Goal: Information Seeking & Learning: Learn about a topic

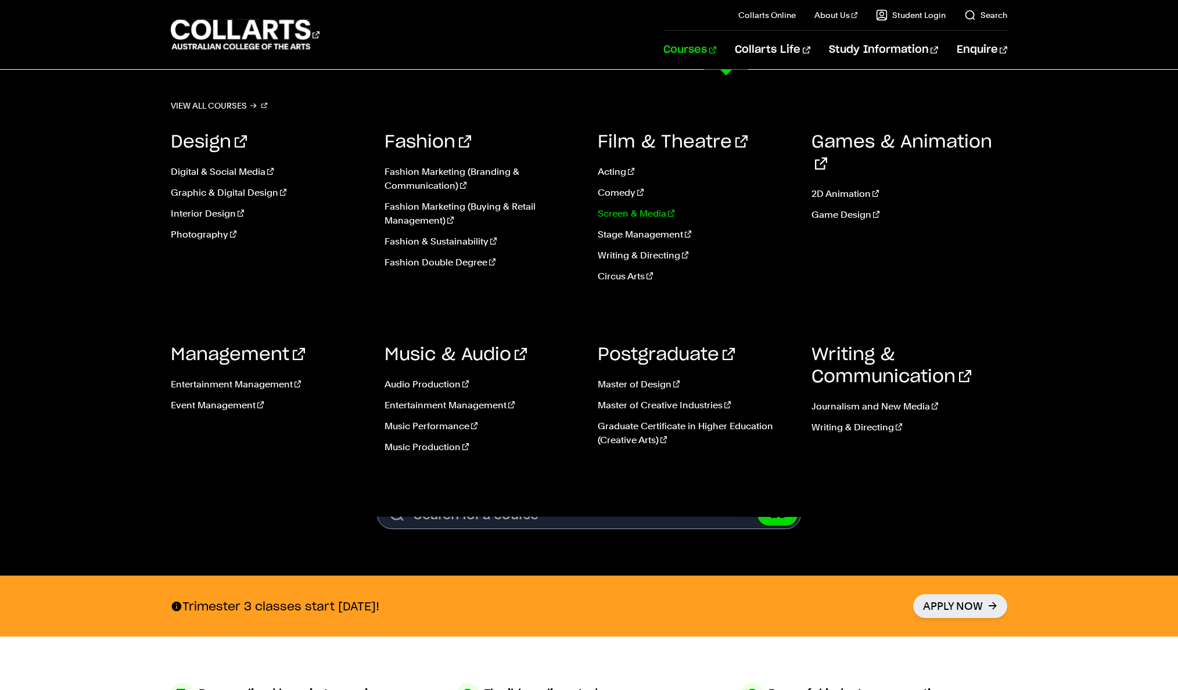
click at [650, 210] on link "Screen & Media" at bounding box center [696, 214] width 196 height 14
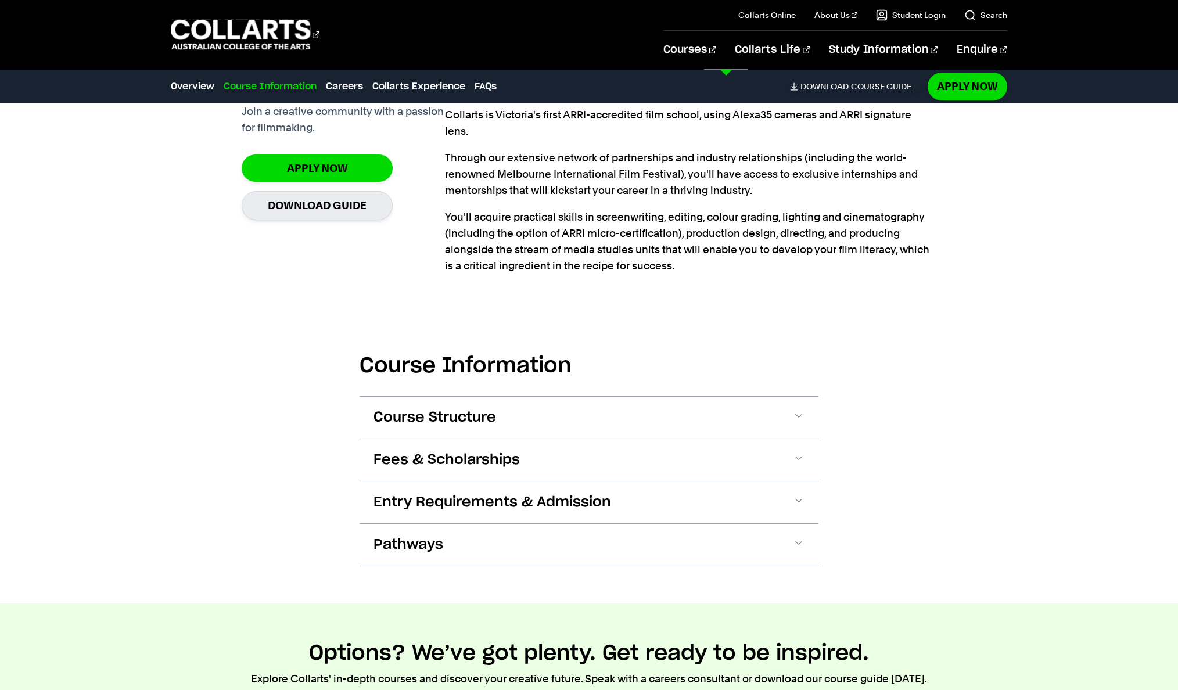
scroll to position [999, 0]
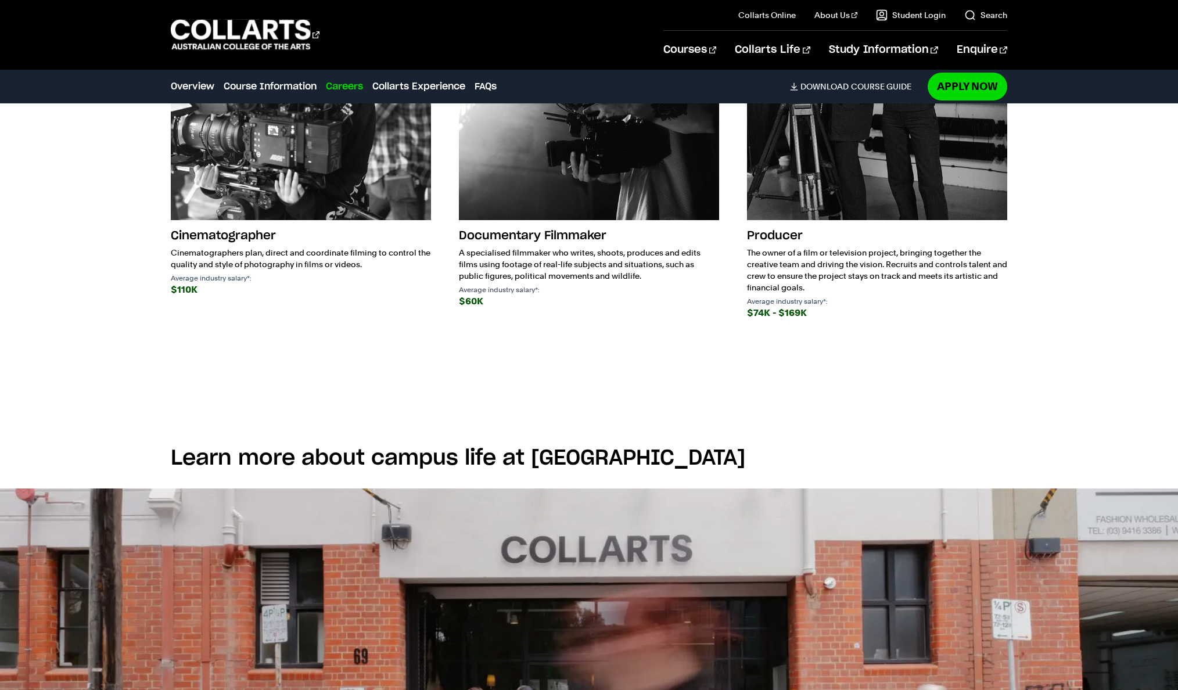
click at [886, 510] on img at bounding box center [589, 695] width 1178 height 414
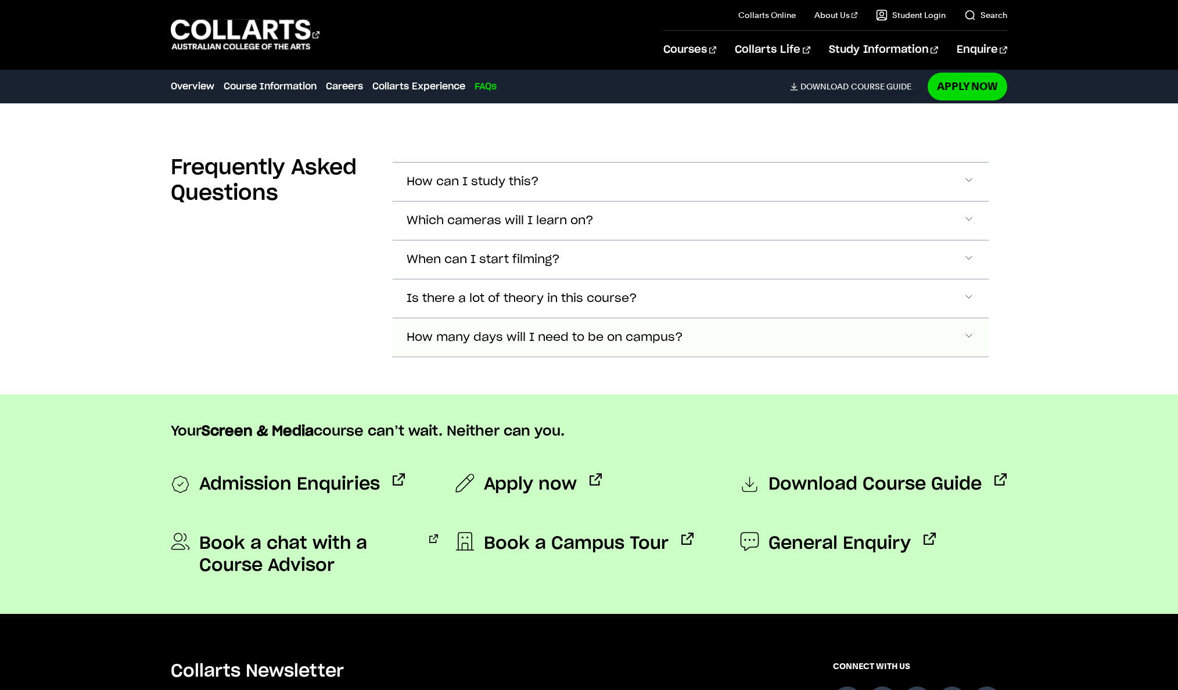
scroll to position [4556, 0]
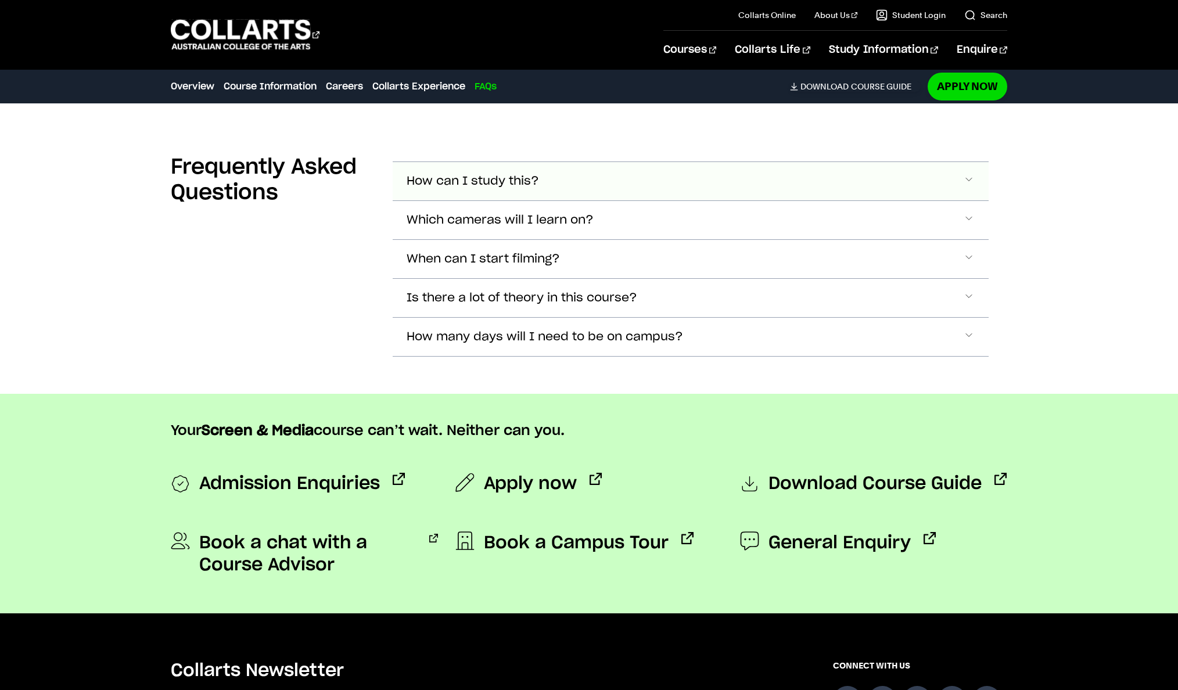
click at [750, 181] on button "How can I study this?" at bounding box center [691, 181] width 596 height 38
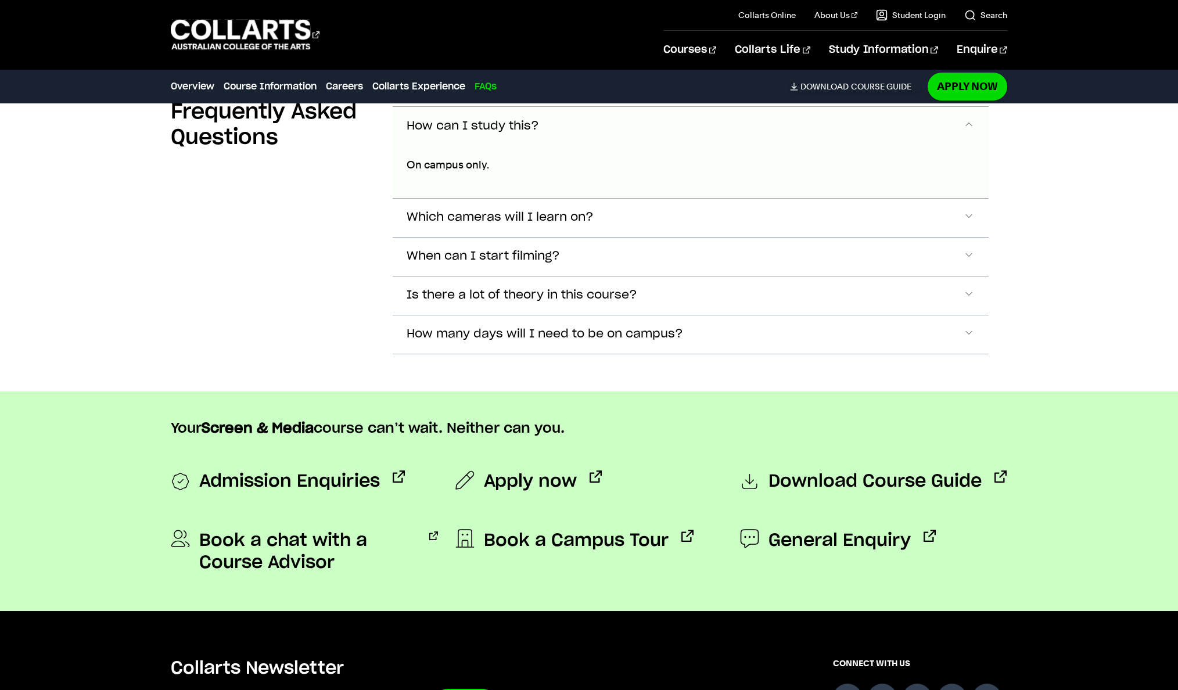
scroll to position [4617, 0]
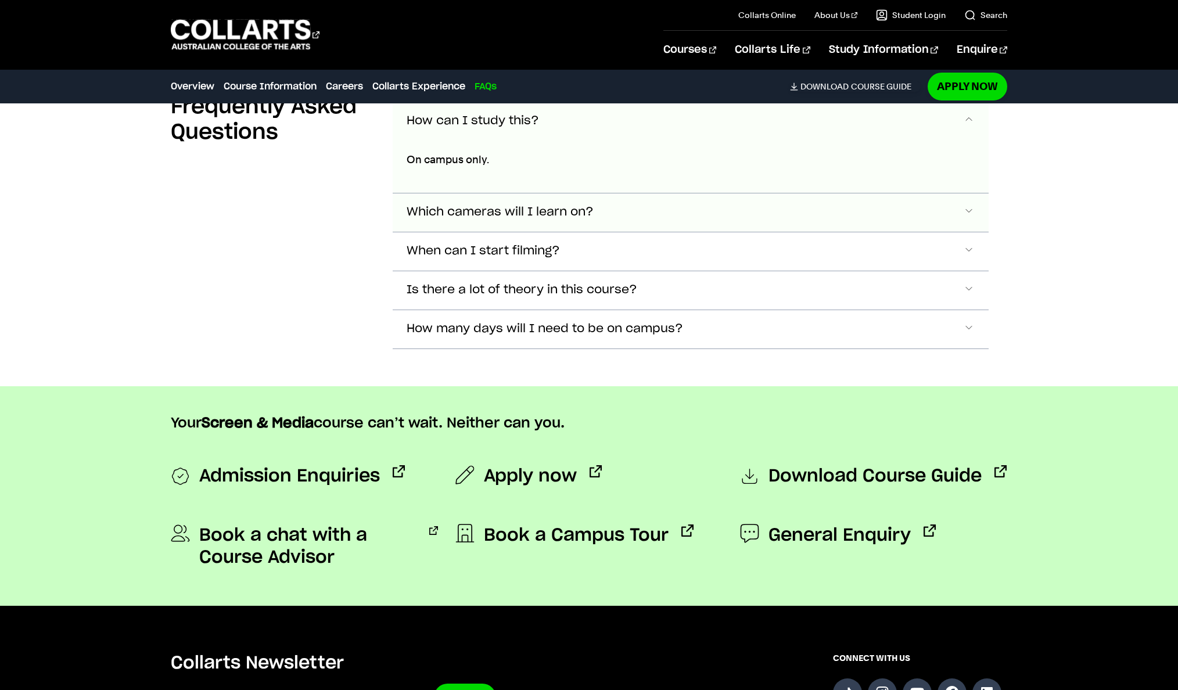
click at [562, 219] on span "Which cameras will I learn on?" at bounding box center [500, 212] width 187 height 13
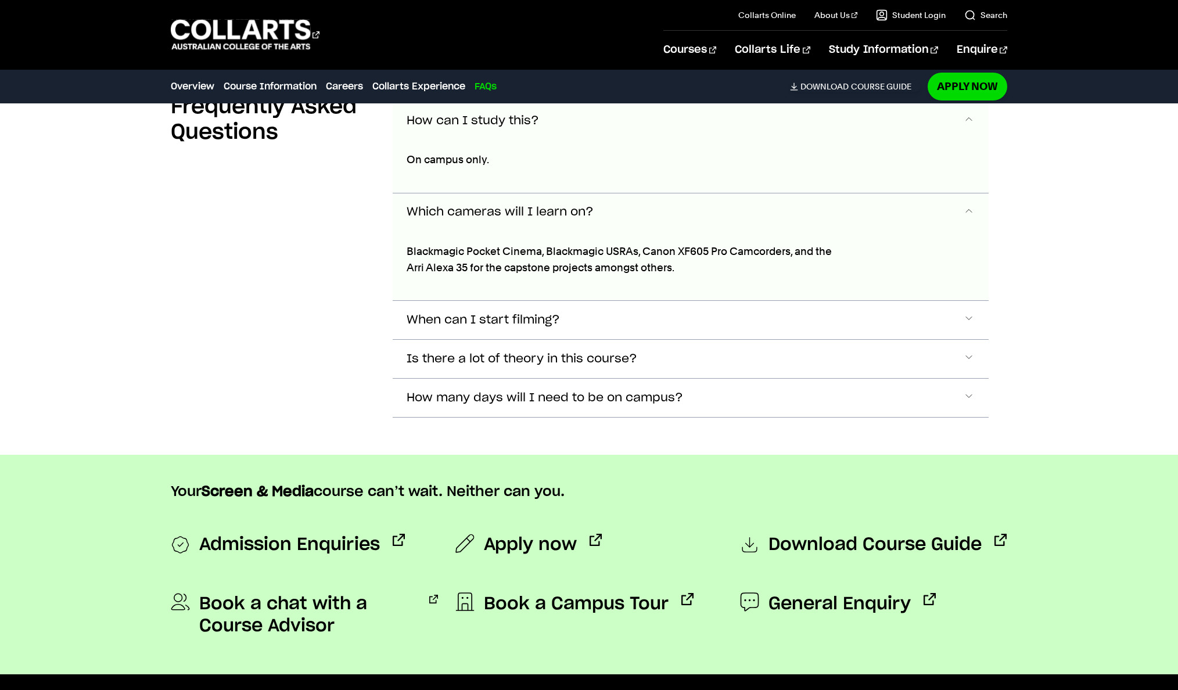
scroll to position [4708, 0]
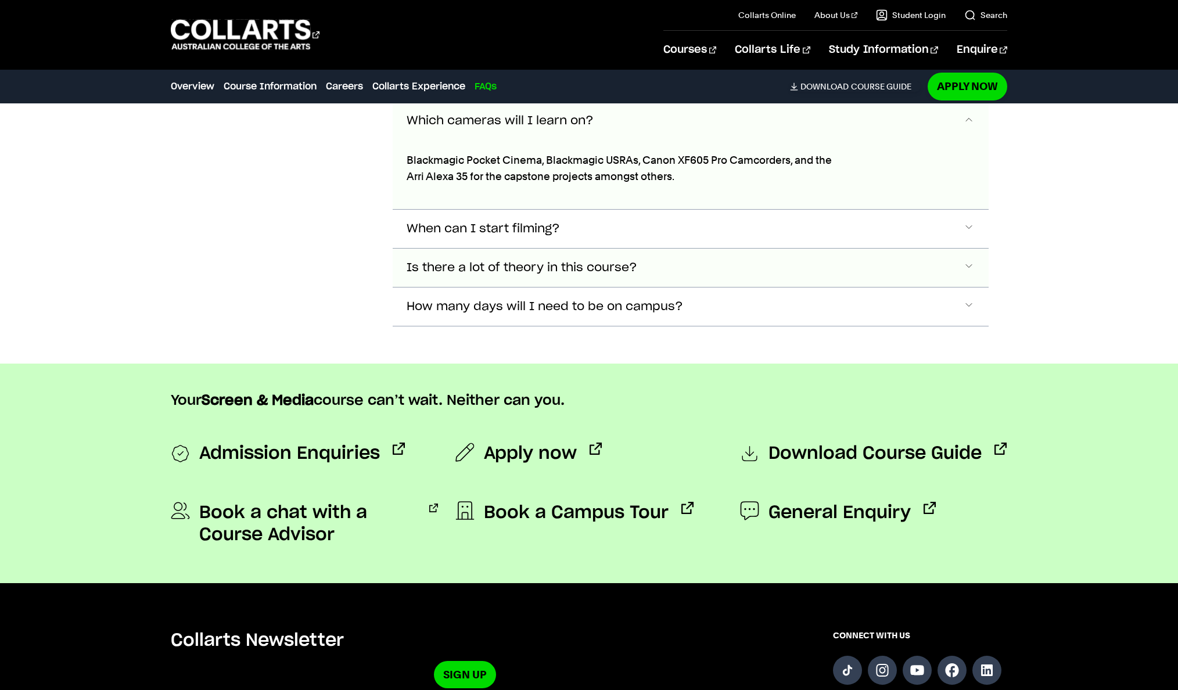
click at [695, 260] on button "Is there a lot of theory in this course?" at bounding box center [691, 268] width 596 height 38
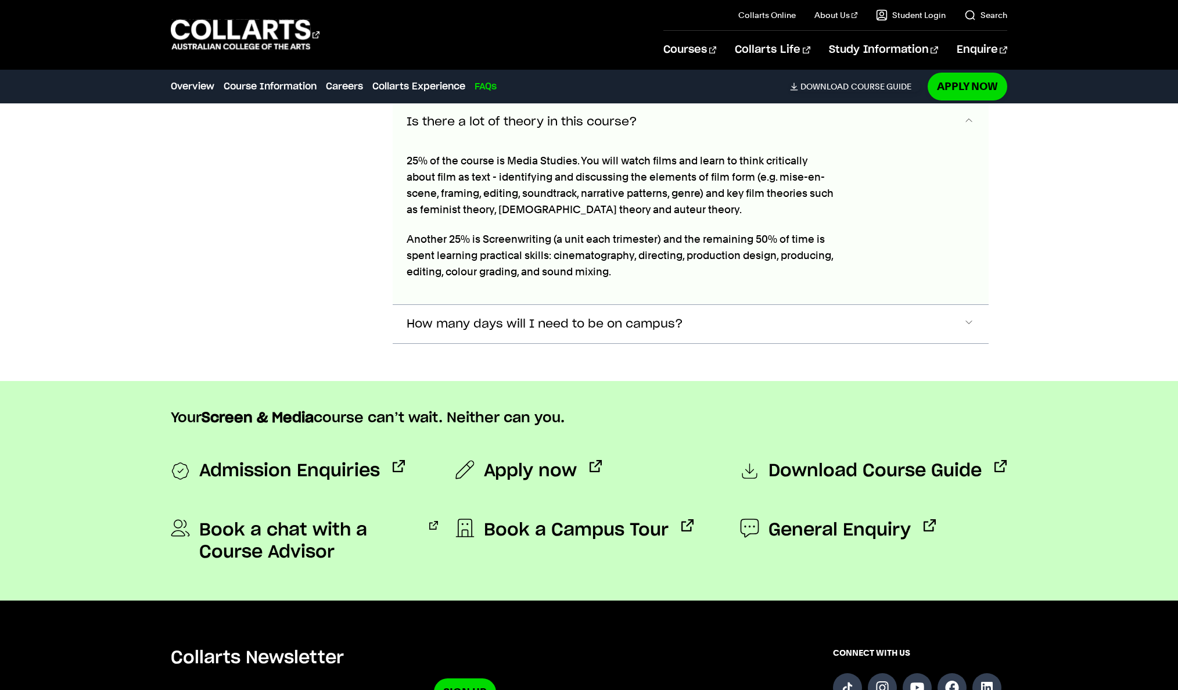
scroll to position [4854, 0]
click at [691, 327] on button "How many days will I need to be on campus?" at bounding box center [691, 323] width 596 height 38
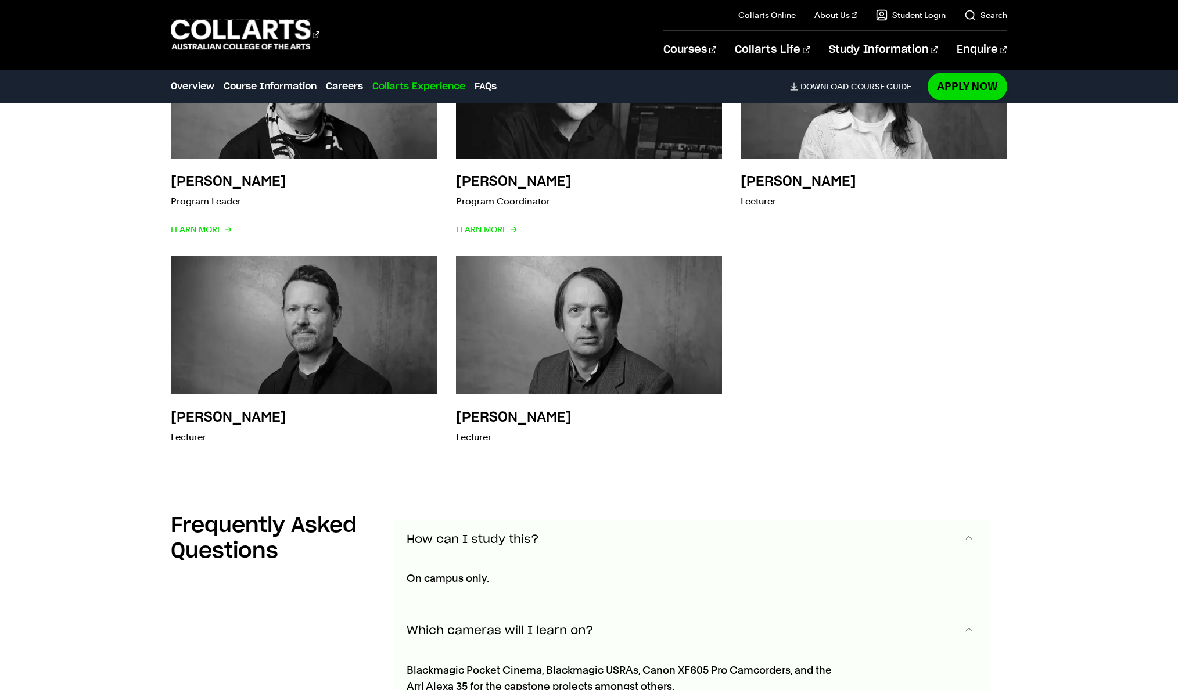
scroll to position [4194, 0]
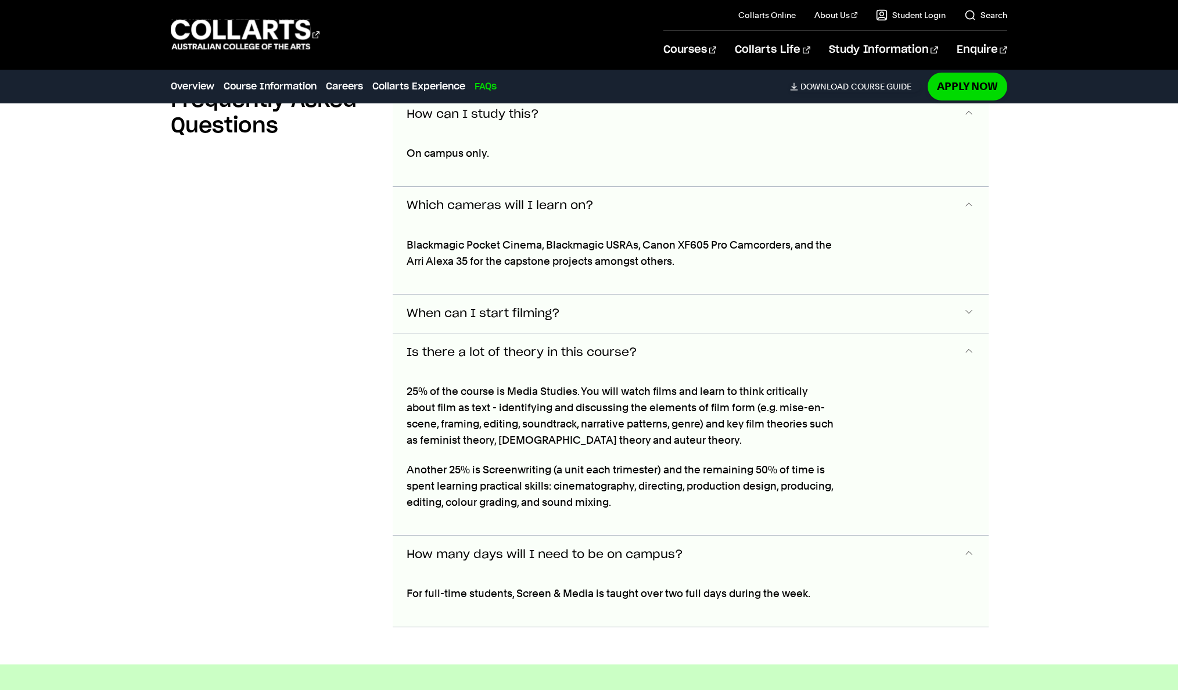
click at [540, 325] on button "When can I start filming?" at bounding box center [691, 313] width 596 height 38
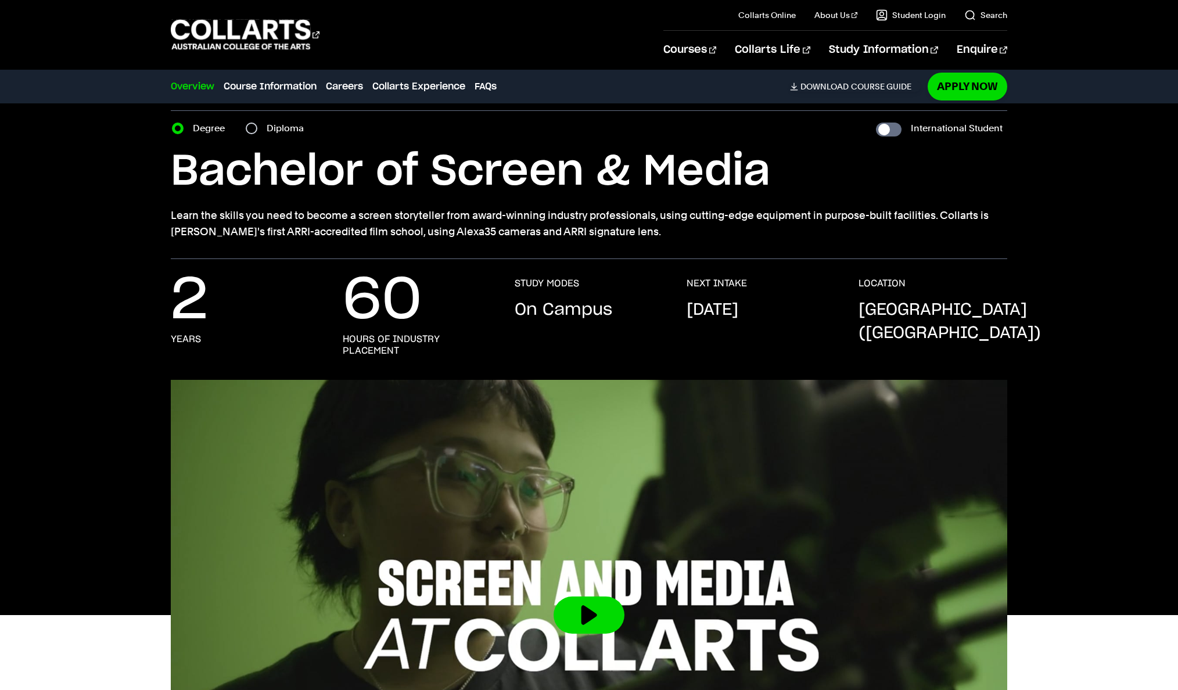
scroll to position [0, 0]
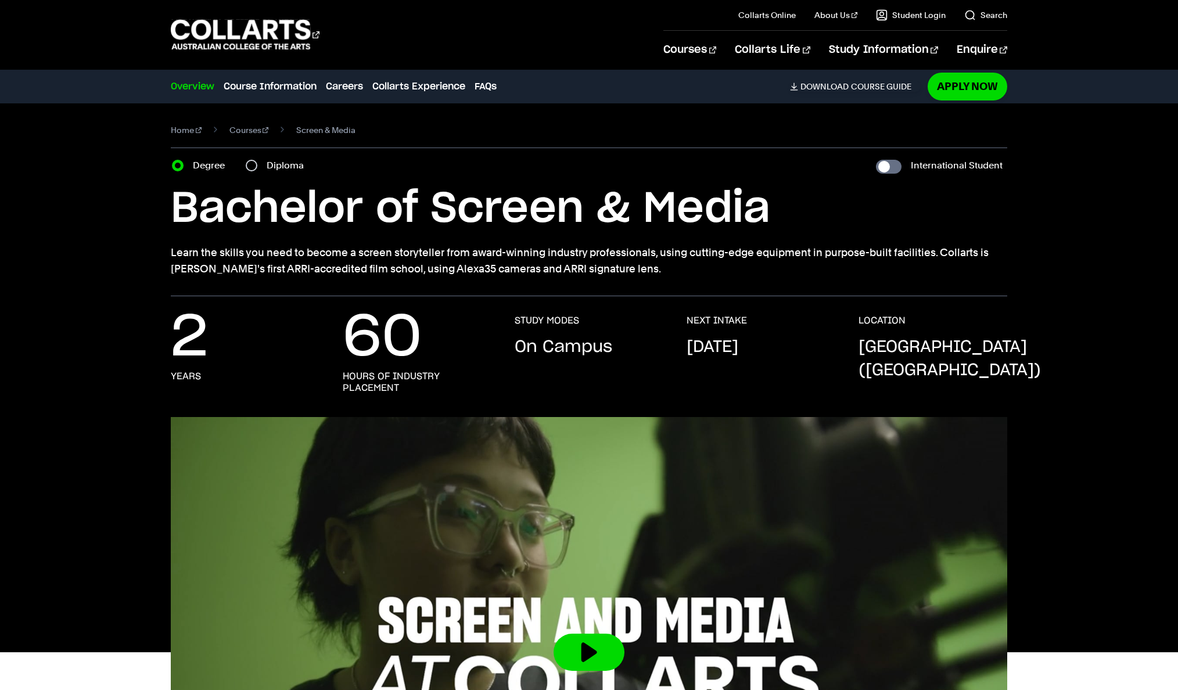
click at [552, 336] on p "On Campus" at bounding box center [564, 347] width 98 height 23
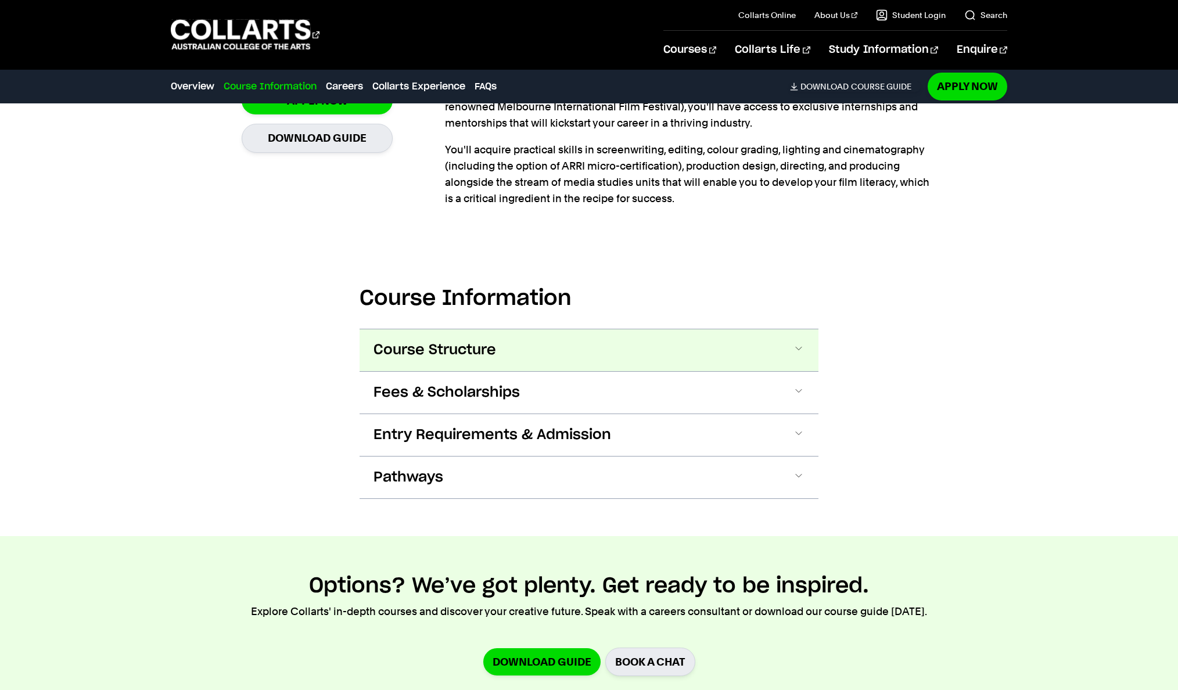
click at [542, 352] on button "Course Structure" at bounding box center [589, 350] width 459 height 42
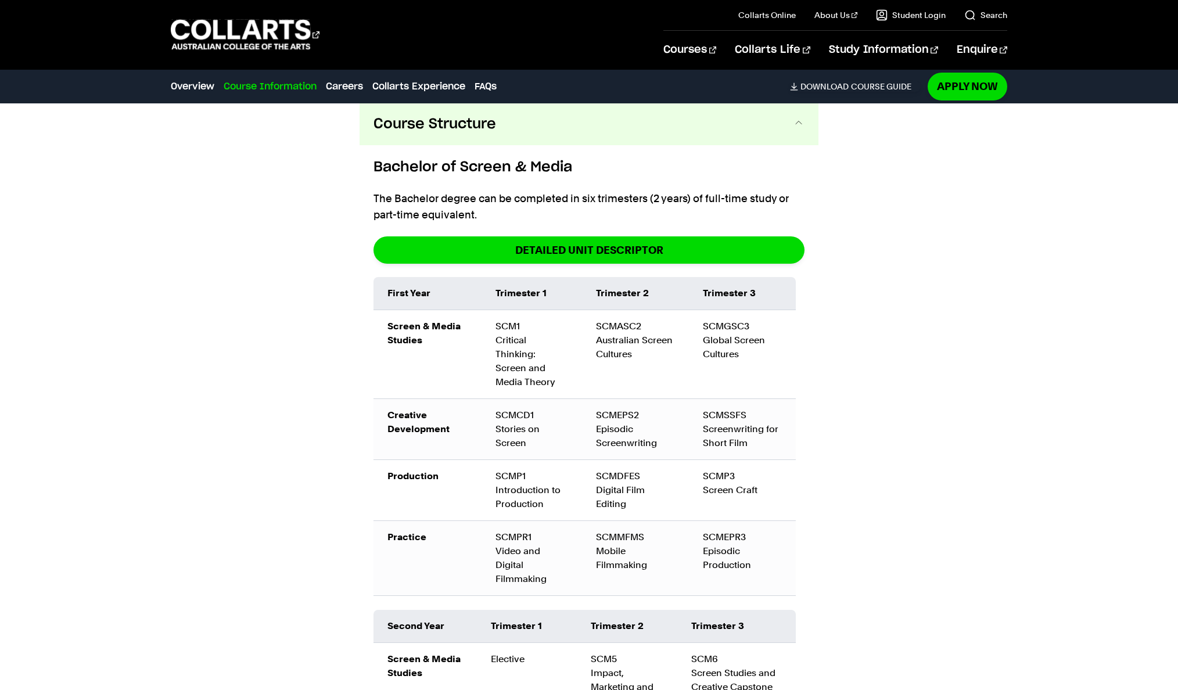
scroll to position [1281, 0]
